Goal: Information Seeking & Learning: Learn about a topic

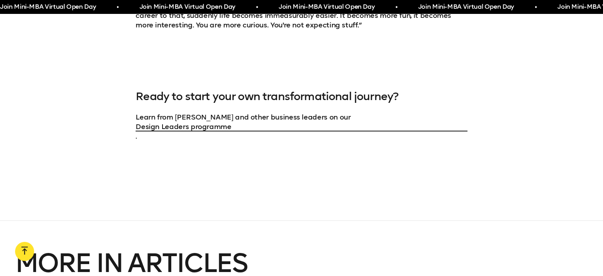
scroll to position [2170, 0]
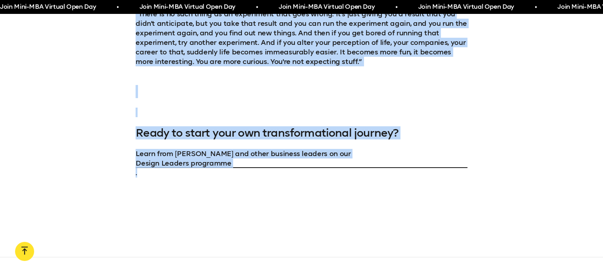
drag, startPoint x: 139, startPoint y: 50, endPoint x: 335, endPoint y: 167, distance: 228.2
copy div "What happens when a creative who’s spent twenty years designing the digital wor…"
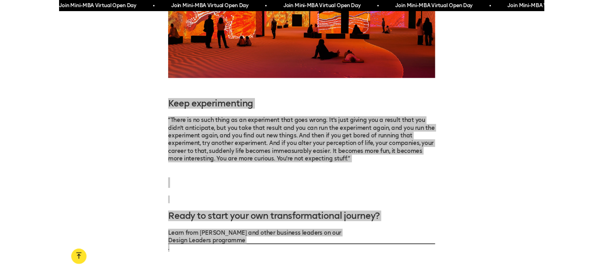
scroll to position [2033, 0]
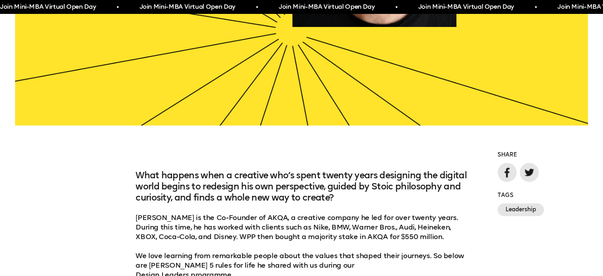
scroll to position [407, 0]
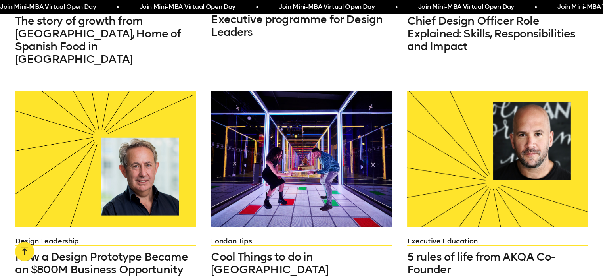
scroll to position [431, 0]
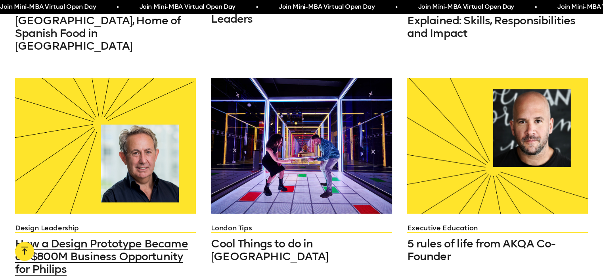
click at [120, 153] on div at bounding box center [105, 146] width 181 height 136
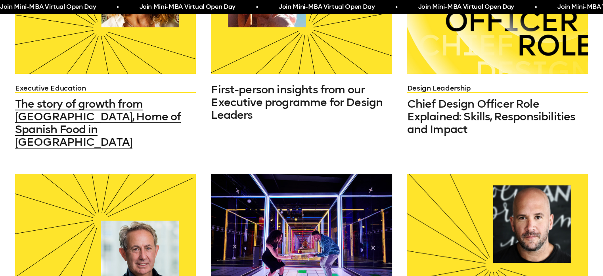
scroll to position [335, 0]
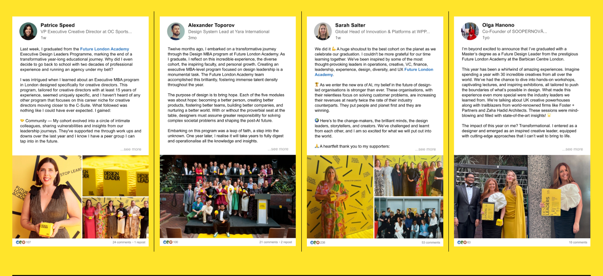
scroll to position [1498, 0]
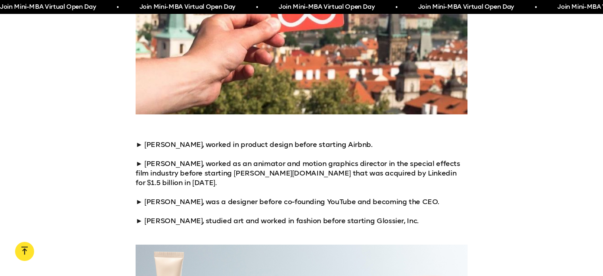
scroll to position [882, 0]
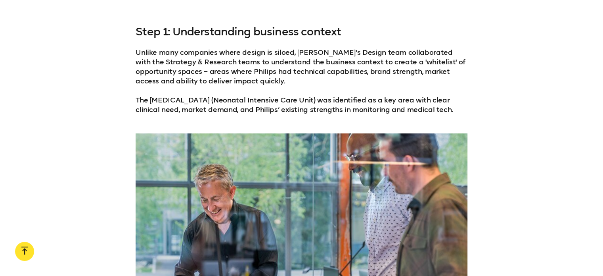
scroll to position [954, 0]
click at [426, 89] on p "Unlike many companies where design is siloed, Sean’s Design team collaborated w…" at bounding box center [302, 80] width 332 height 67
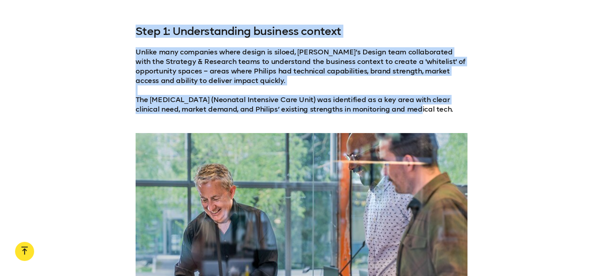
drag, startPoint x: 419, startPoint y: 98, endPoint x: 128, endPoint y: 18, distance: 301.8
click at [128, 25] on div "Step 1: Understanding business context Unlike many companies where design is si…" at bounding box center [301, 69] width 603 height 89
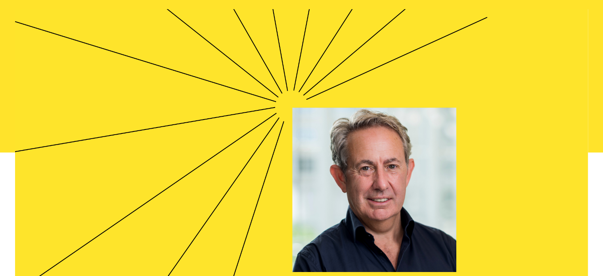
scroll to position [460, 0]
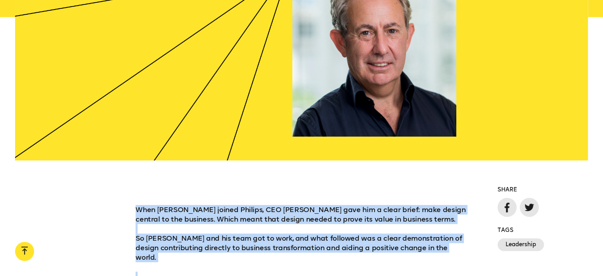
drag, startPoint x: 338, startPoint y: 147, endPoint x: 130, endPoint y: 205, distance: 215.5
copy div "When Sean joined Philips, CEO Frans van Houten gave him a clear brief: make des…"
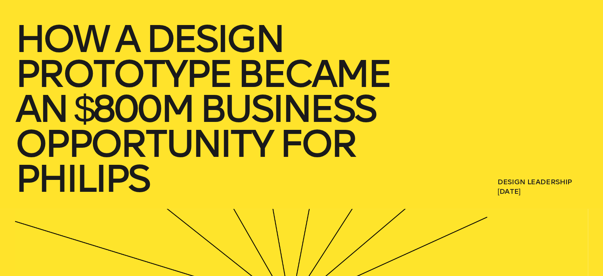
scroll to position [122, 0]
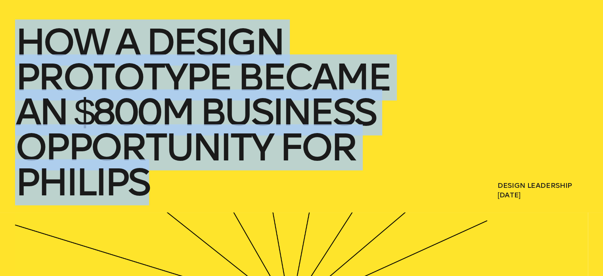
drag, startPoint x: 149, startPoint y: 188, endPoint x: 24, endPoint y: 53, distance: 184.3
click at [24, 53] on h1 "How a Design Prototype Became an $800M Business Opportunity for Philips" at bounding box center [226, 112] width 422 height 174
copy h1 "How a Design Prototype Became an $800M Business Opportunity for Philips"
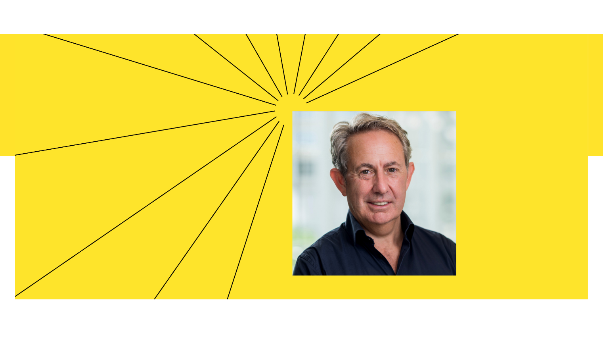
scroll to position [354, 0]
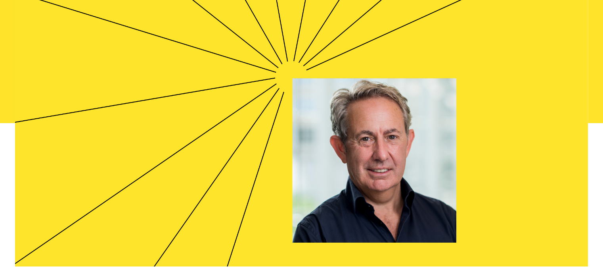
click at [271, 177] on div at bounding box center [301, 123] width 573 height 286
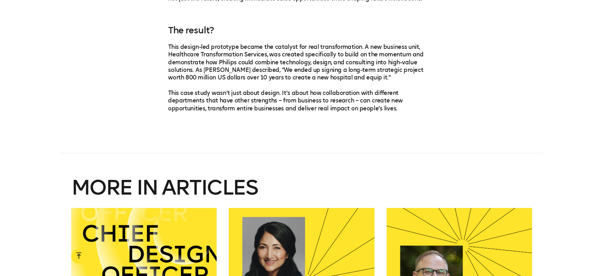
scroll to position [2176, 0]
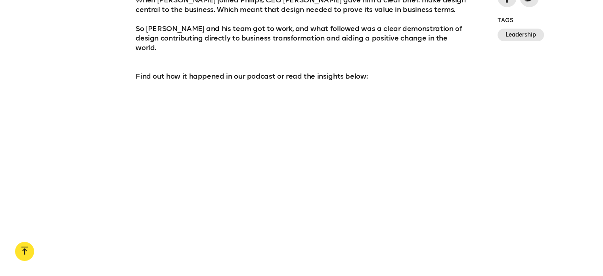
scroll to position [671, 0]
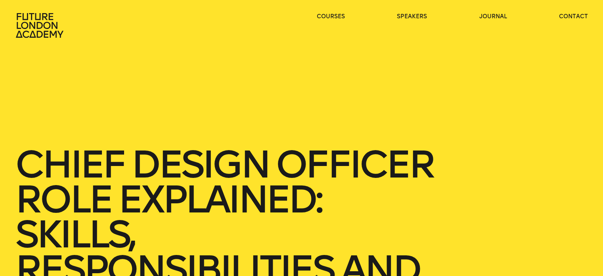
drag, startPoint x: 261, startPoint y: 198, endPoint x: 259, endPoint y: 188, distance: 10.2
click at [259, 188] on h1 "Chief Design Officer Role Explained: Skills, Responsibilities and Impact" at bounding box center [226, 234] width 422 height 174
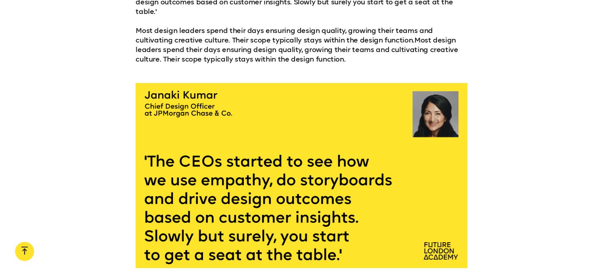
scroll to position [3672, 0]
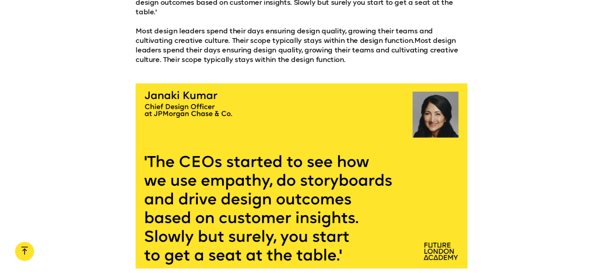
click at [412, 20] on p "Janaki Kumar, CDO at JPMorgan Chase also adds that by showing empathy to custom…" at bounding box center [302, 12] width 332 height 105
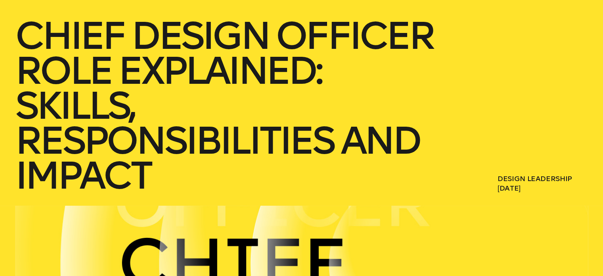
scroll to position [128, 0]
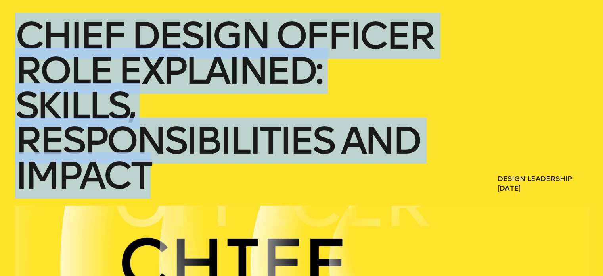
drag, startPoint x: 163, startPoint y: 183, endPoint x: 19, endPoint y: 51, distance: 195.6
click at [19, 51] on h1 "Chief Design Officer Role Explained: Skills, Responsibilities and Impact" at bounding box center [226, 105] width 422 height 174
copy h1 "Chief Design Officer Role Explained: Skills, Responsibilities and Impact"
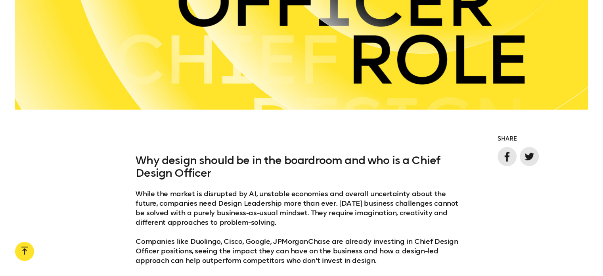
scroll to position [511, 0]
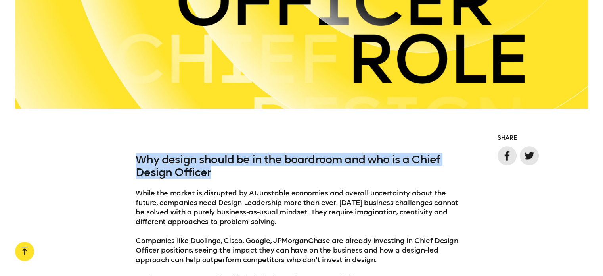
drag, startPoint x: 228, startPoint y: 170, endPoint x: 142, endPoint y: 155, distance: 86.8
click at [142, 155] on h3 "Why design should be in the boardroom and who is a Chief Design Officer" at bounding box center [302, 165] width 332 height 25
copy h3 "Why design should be in the boardroom and who is a Chief Design Officer"
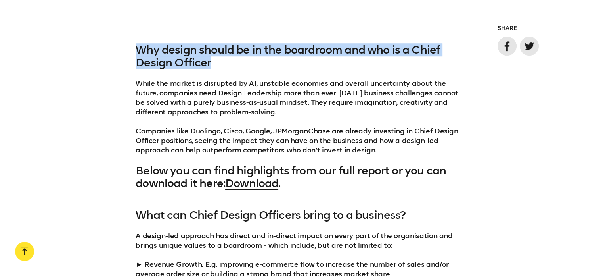
click at [128, 57] on div "Why design should be in the boardroom and who is a Chief Design Officer While t…" at bounding box center [301, 117] width 603 height 146
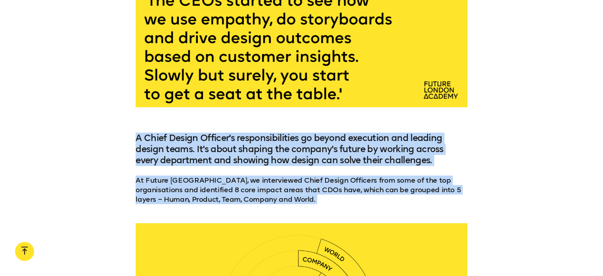
scroll to position [4042, 0]
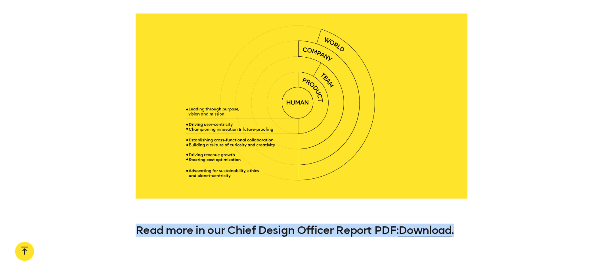
drag, startPoint x: 136, startPoint y: 49, endPoint x: 473, endPoint y: 204, distance: 370.2
copy div "Why design should be in the boardroom and who is a Chief Design Officer While t…"
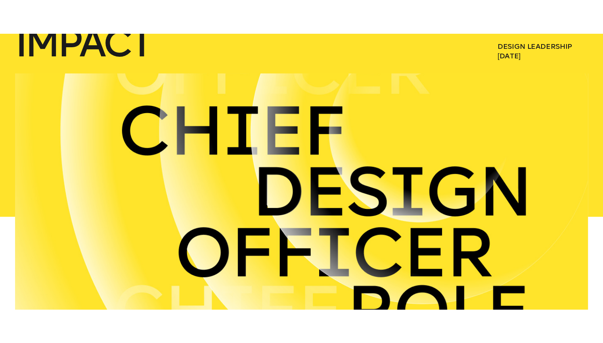
scroll to position [295, 0]
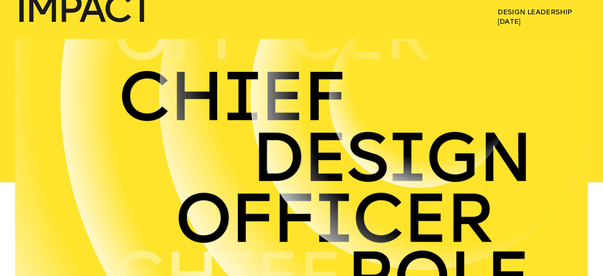
click at [364, 122] on div at bounding box center [301, 182] width 573 height 286
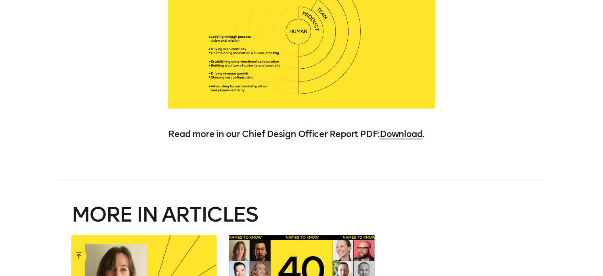
scroll to position [4105, 0]
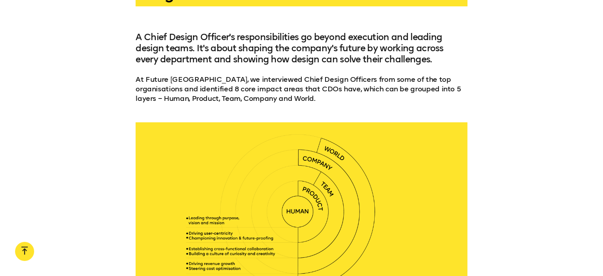
scroll to position [3935, 0]
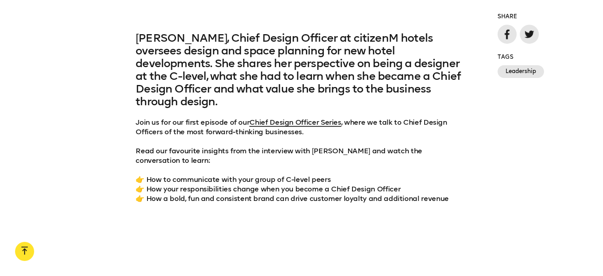
scroll to position [583, 0]
